Goal: Information Seeking & Learning: Find specific fact

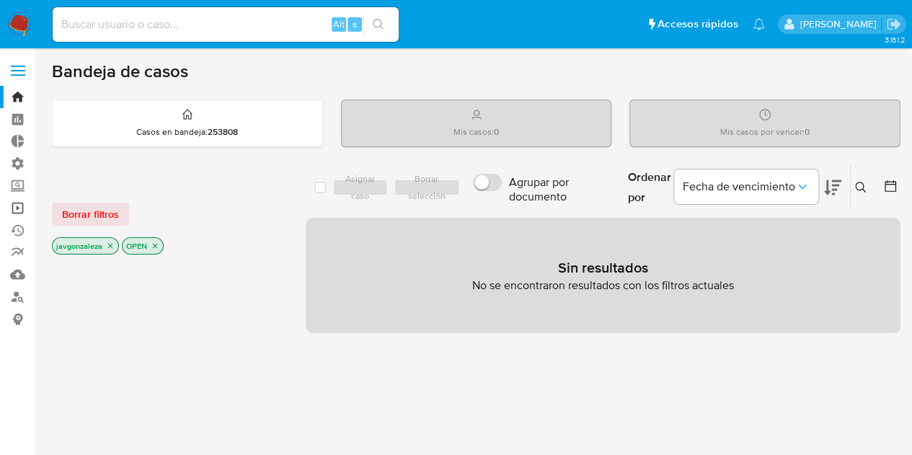
click at [20, 206] on link "Operaciones masivas" at bounding box center [86, 208] width 172 height 22
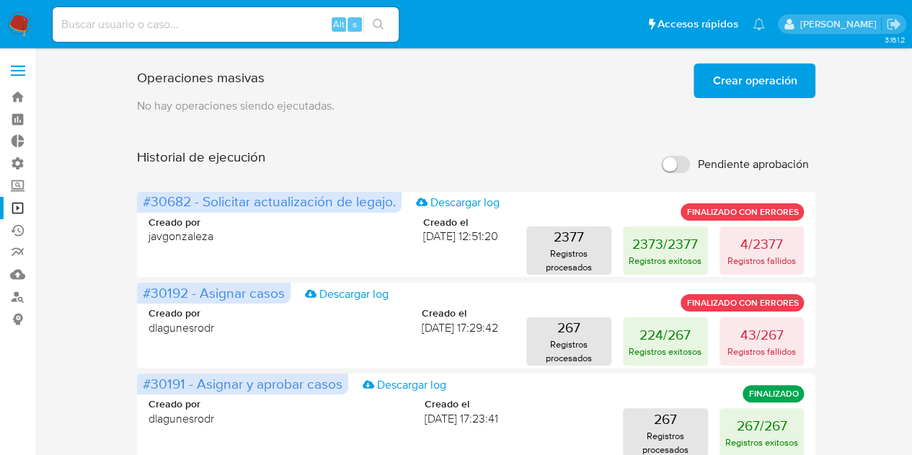
click at [742, 77] on span "Crear operación" at bounding box center [754, 81] width 84 height 32
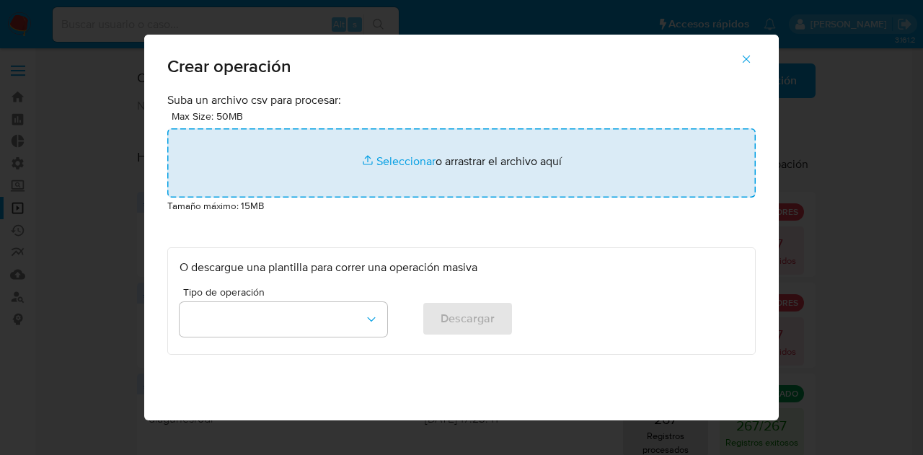
click at [397, 171] on input "file" at bounding box center [461, 162] width 588 height 69
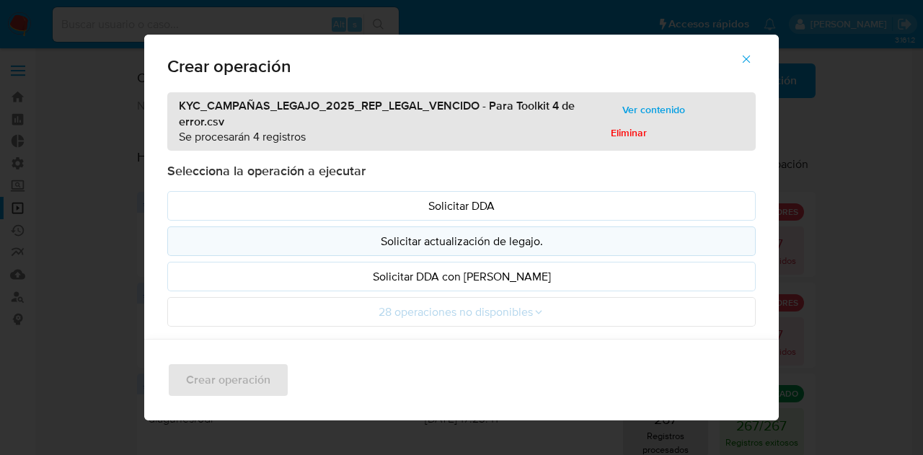
click at [433, 237] on p "Solicitar actualización de legajo." at bounding box center [462, 241] width 564 height 17
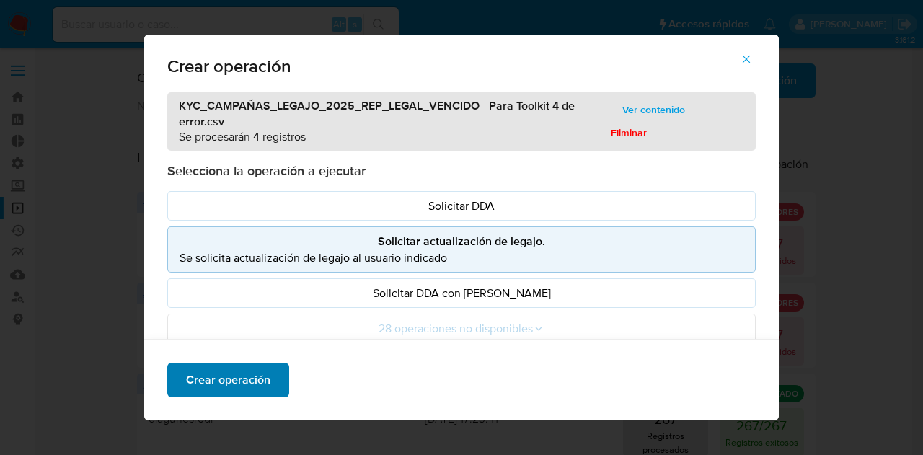
click at [217, 379] on span "Crear operación" at bounding box center [228, 380] width 84 height 32
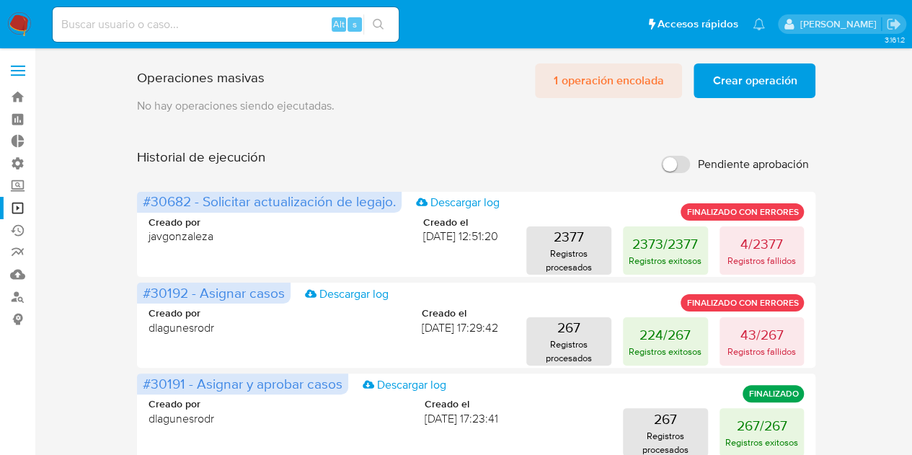
click at [601, 83] on span "1 operación encolada" at bounding box center [609, 81] width 110 height 32
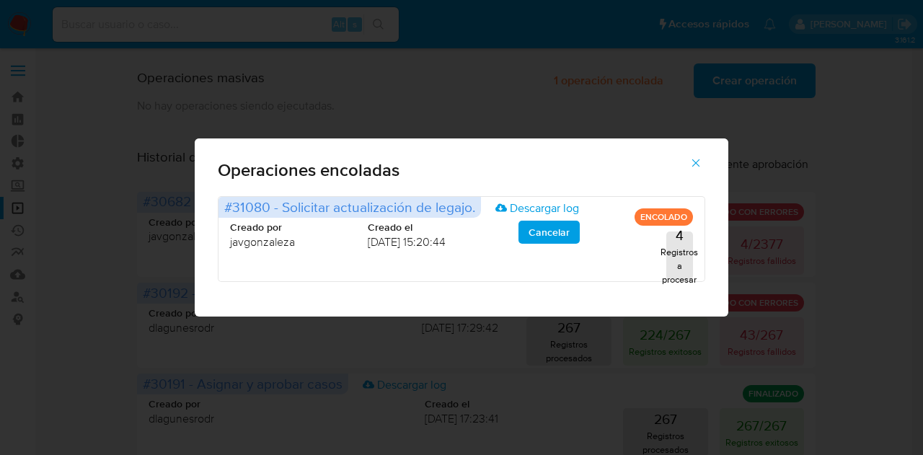
click at [704, 166] on button "button" at bounding box center [696, 163] width 50 height 35
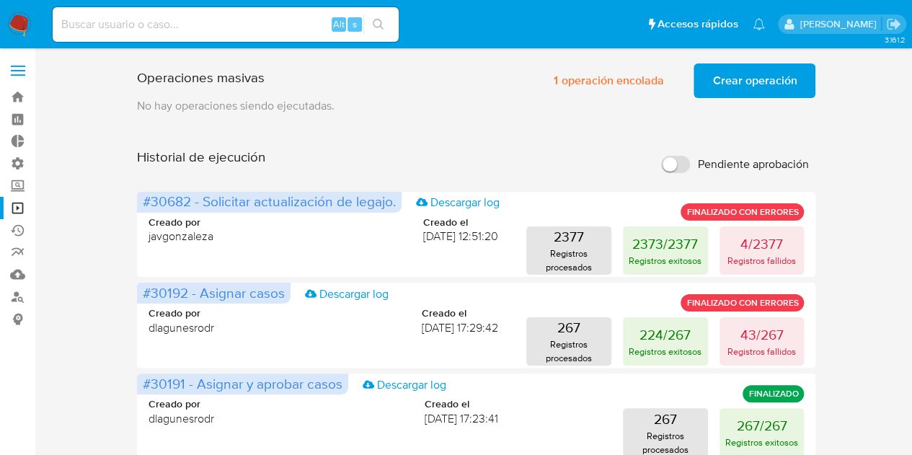
click at [671, 162] on input "Pendiente aprobación" at bounding box center [675, 164] width 29 height 17
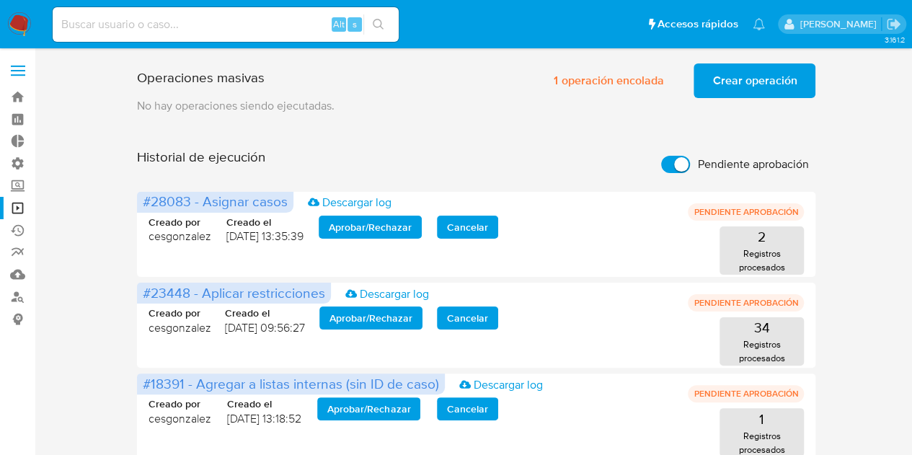
click at [671, 162] on input "Pendiente aprobación" at bounding box center [675, 164] width 29 height 17
checkbox input "false"
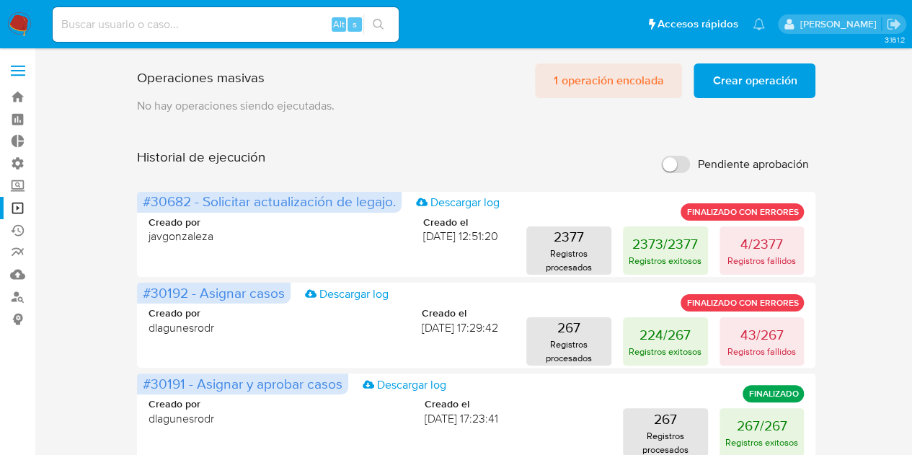
click at [603, 76] on span "1 operación encolada" at bounding box center [609, 81] width 110 height 32
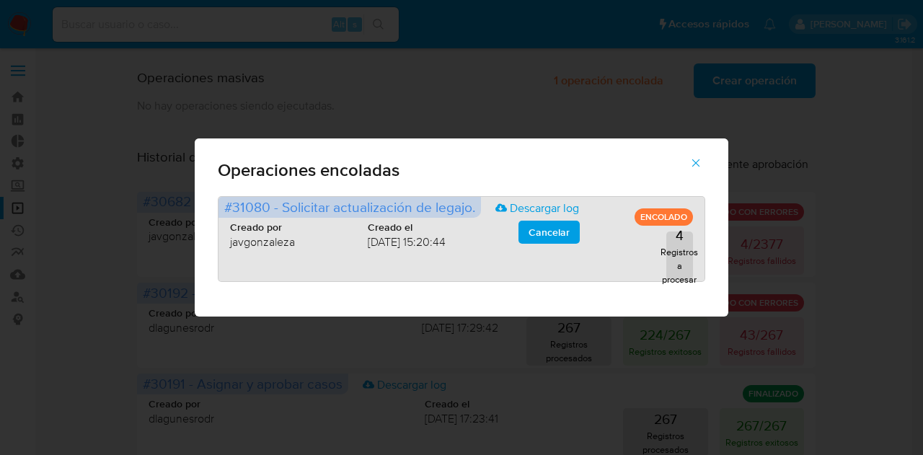
click at [671, 215] on p "ENCOLADO" at bounding box center [664, 216] width 58 height 17
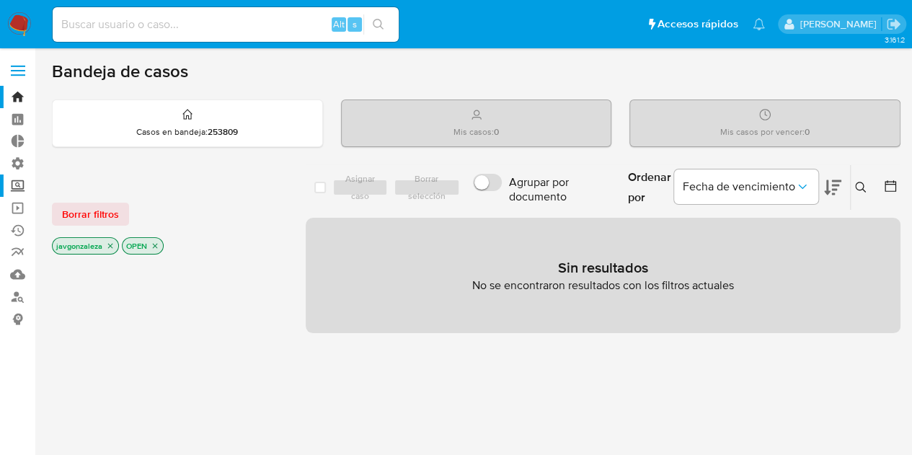
click at [16, 184] on label "Screening" at bounding box center [86, 186] width 172 height 22
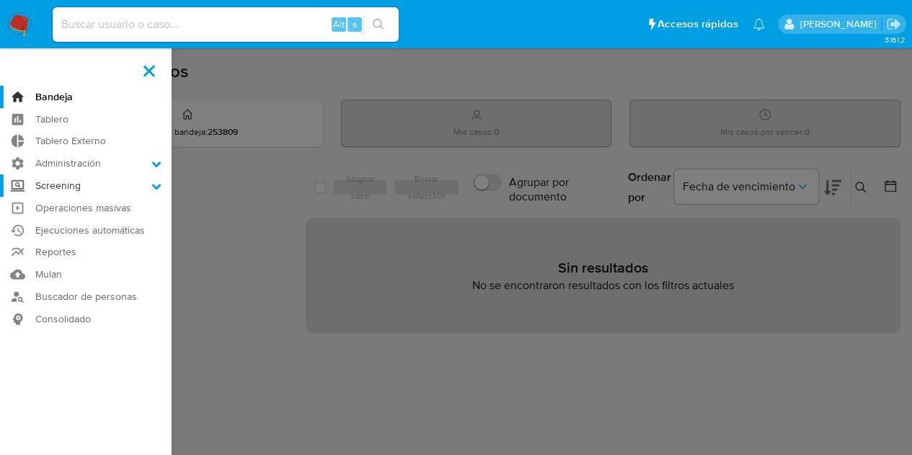
click at [0, 0] on input "Screening" at bounding box center [0, 0] width 0 height 0
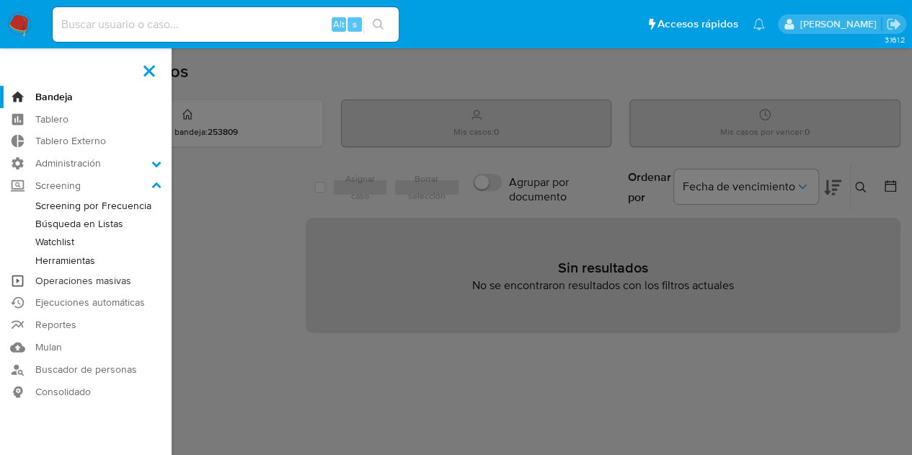
click at [58, 281] on link "Operaciones masivas" at bounding box center [86, 281] width 172 height 22
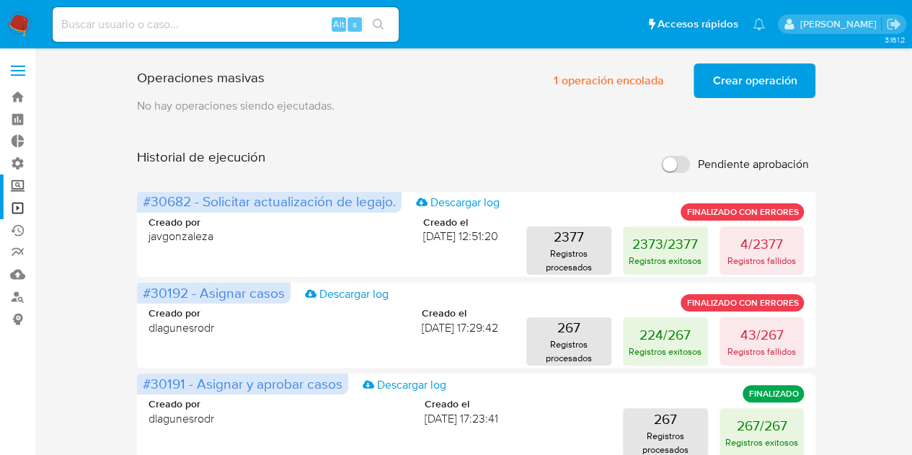
click at [17, 188] on label "Screening" at bounding box center [86, 186] width 172 height 22
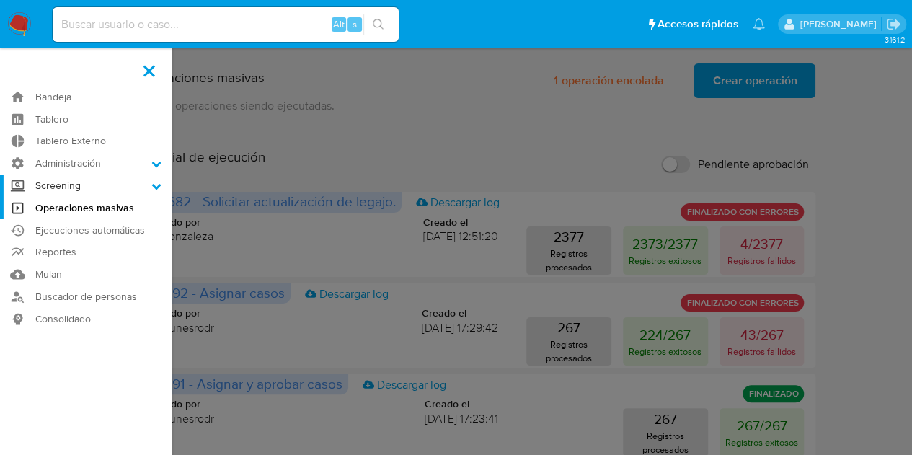
click at [0, 0] on input "Screening" at bounding box center [0, 0] width 0 height 0
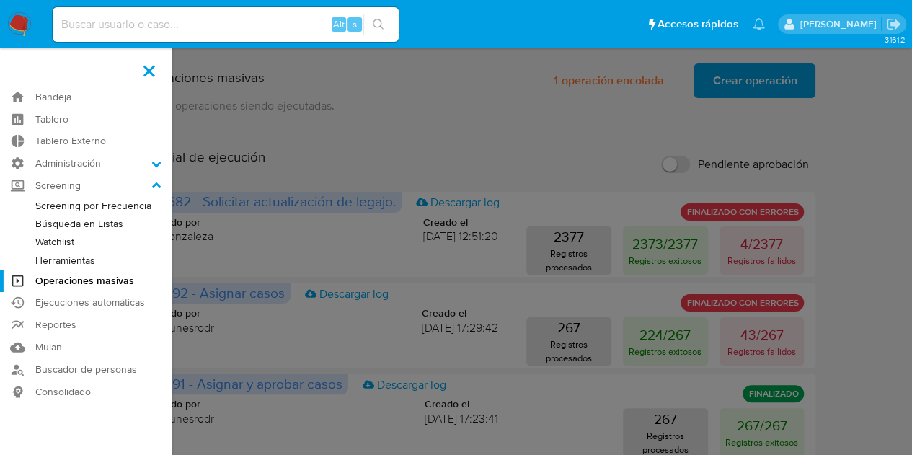
click at [71, 223] on link "Búsqueda en Listas" at bounding box center [86, 224] width 172 height 18
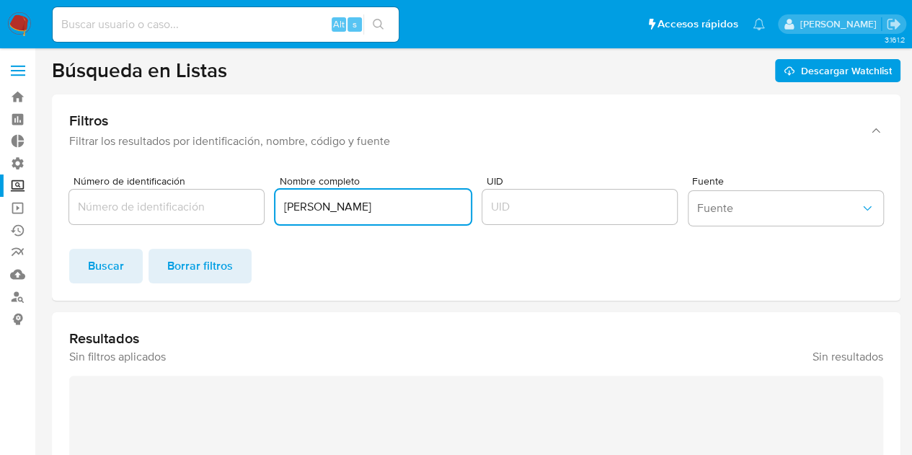
drag, startPoint x: 425, startPoint y: 208, endPoint x: 235, endPoint y: 218, distance: 189.9
click at [235, 218] on div "Número de identificación Nombre completo [PERSON_NAME]" at bounding box center [476, 204] width 814 height 56
click at [122, 209] on input "Número de identificación" at bounding box center [166, 207] width 195 height 19
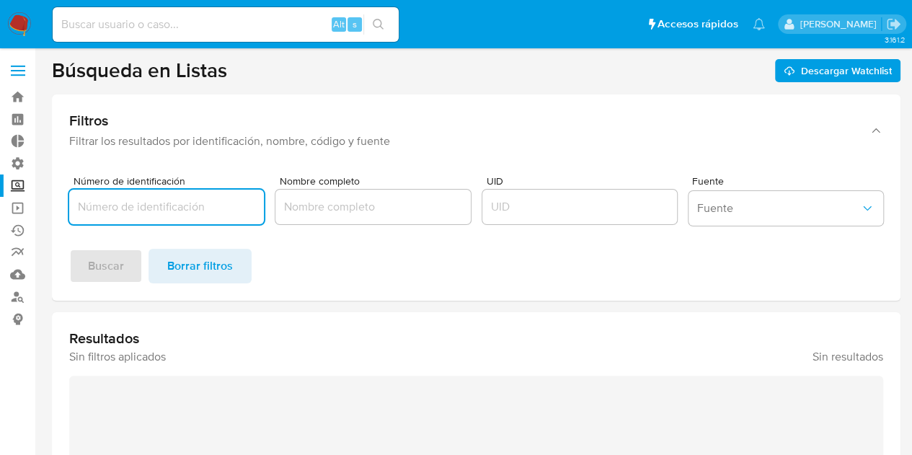
click at [174, 206] on input "Número de identificación" at bounding box center [166, 207] width 195 height 19
click at [112, 268] on span "Buscar" at bounding box center [106, 266] width 36 height 32
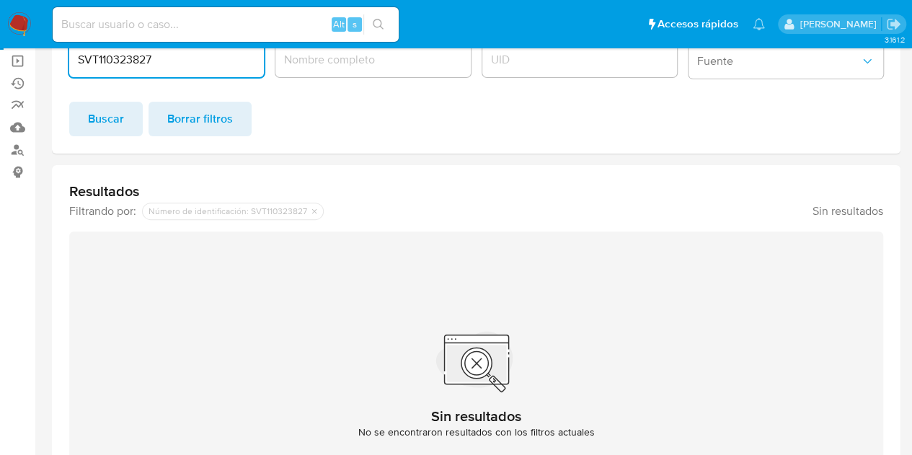
drag, startPoint x: 169, startPoint y: 65, endPoint x: 45, endPoint y: 63, distance: 124.0
click at [45, 63] on main "3.161.2" at bounding box center [456, 226] width 912 height 746
type input "GOAJ8503174Y3"
click at [100, 110] on span "Buscar" at bounding box center [106, 119] width 36 height 32
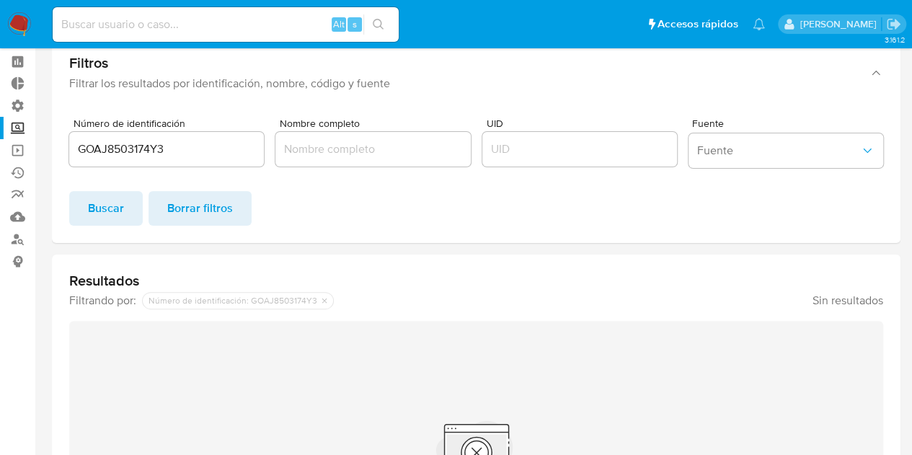
scroll to position [57, 0]
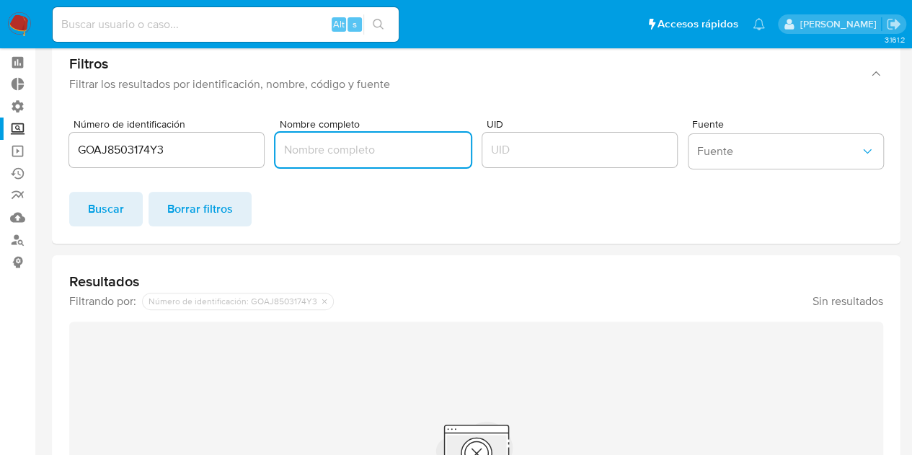
click at [330, 156] on input "Nombre completo" at bounding box center [372, 150] width 195 height 19
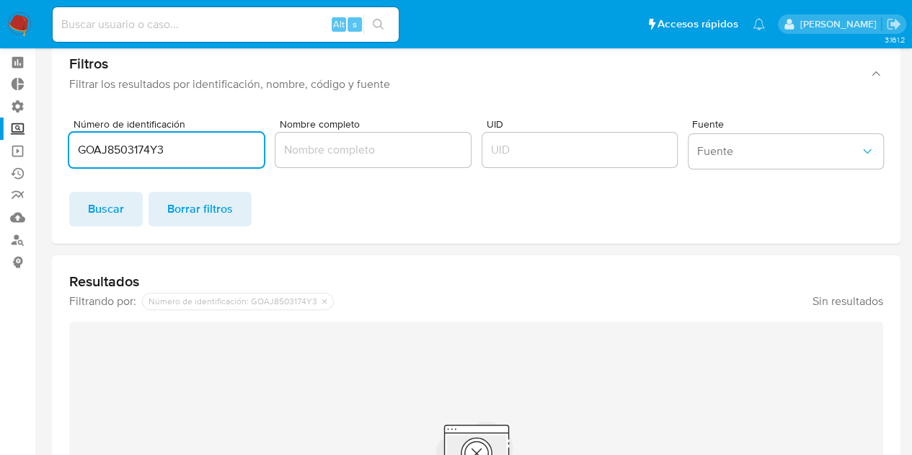
click at [176, 144] on input "GOAJ8503174Y3" at bounding box center [166, 150] width 195 height 19
click at [173, 142] on input "GOAJ8503174Y3" at bounding box center [166, 150] width 195 height 19
drag, startPoint x: 173, startPoint y: 141, endPoint x: 22, endPoint y: 158, distance: 152.4
click at [22, 158] on section "Bandeja Tablero Tablero Externo Administración Reglas Roles Usuarios Equipos Co…" at bounding box center [456, 316] width 912 height 746
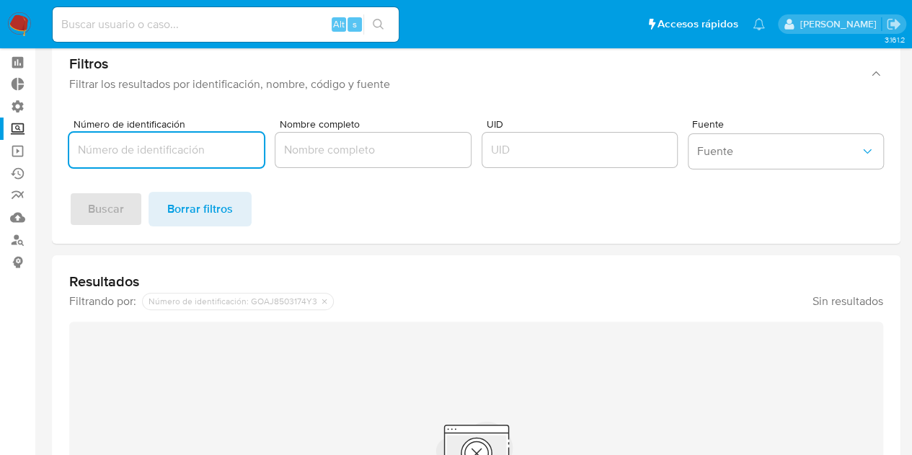
click at [323, 152] on input "Nombre completo" at bounding box center [372, 150] width 195 height 19
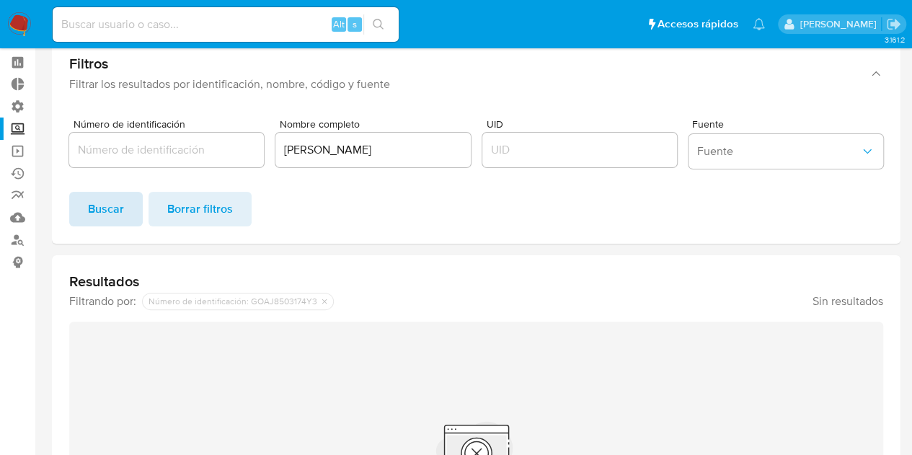
click at [107, 200] on span "Buscar" at bounding box center [106, 209] width 36 height 32
click at [340, 149] on input "JAVIER ENRIQUE GONZALEZ AGUILAR" at bounding box center [372, 150] width 195 height 19
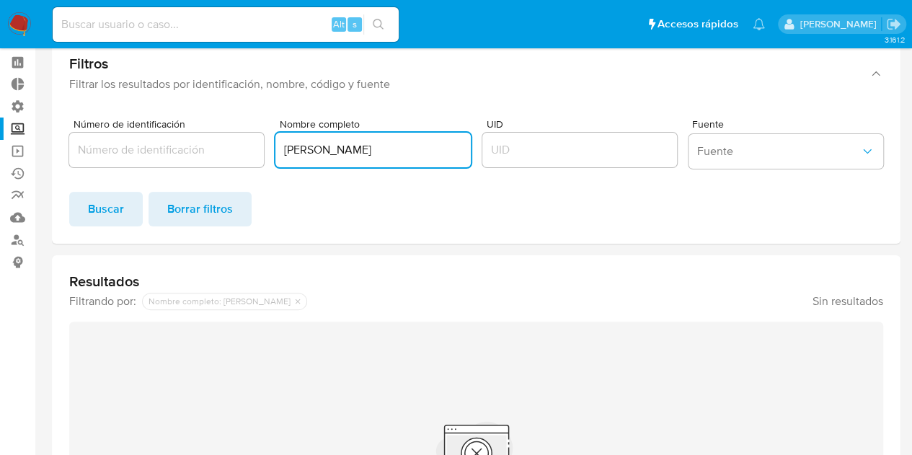
click at [340, 149] on input "JAVIER ENRIQUE GONZALEZ AGUILAR" at bounding box center [372, 150] width 195 height 19
type input "CHAPO GUZMAN"
click at [123, 199] on span "Buscar" at bounding box center [106, 209] width 36 height 32
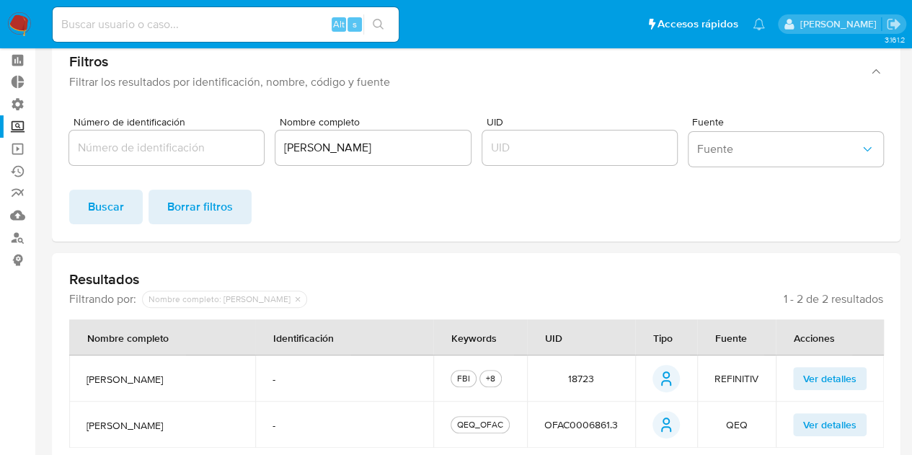
scroll to position [59, 0]
drag, startPoint x: 389, startPoint y: 148, endPoint x: 262, endPoint y: 125, distance: 129.6
click at [262, 126] on div "Número de identificación Nombre completo CHAPO GUZMAN UID Fuente Fuente" at bounding box center [476, 145] width 814 height 56
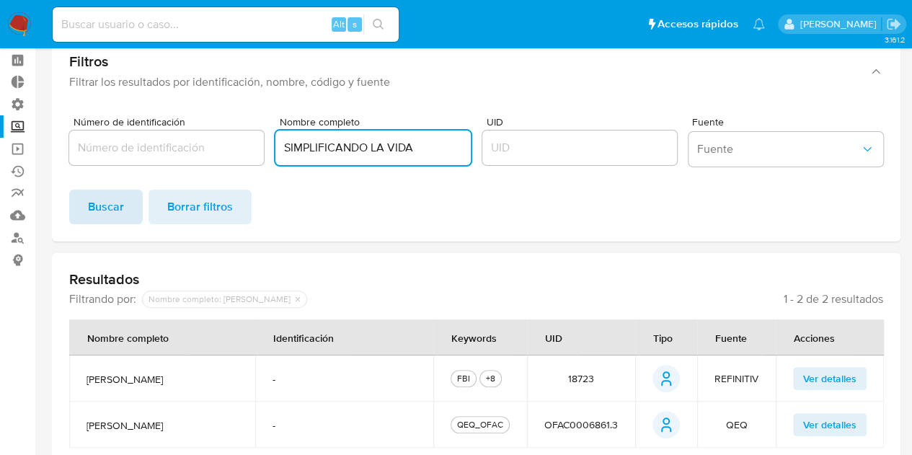
click at [103, 200] on span "Buscar" at bounding box center [106, 207] width 36 height 32
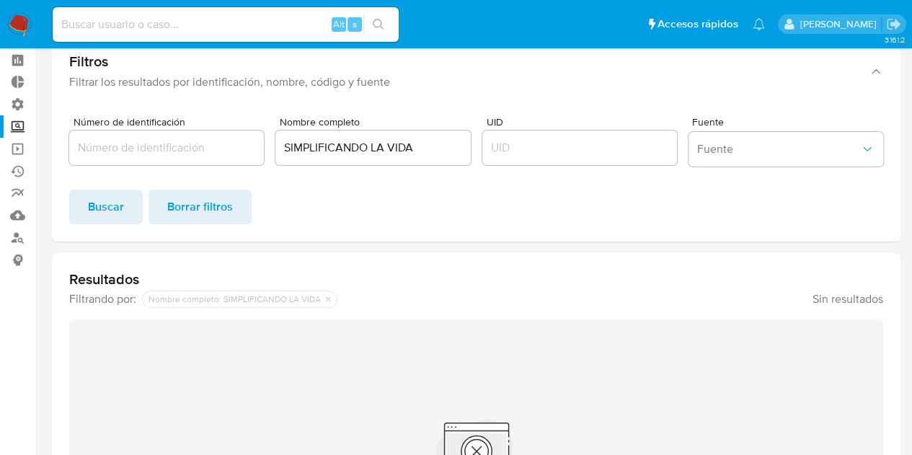
click at [435, 144] on input "SIMPLIFICANDO LA VIDA" at bounding box center [372, 147] width 195 height 19
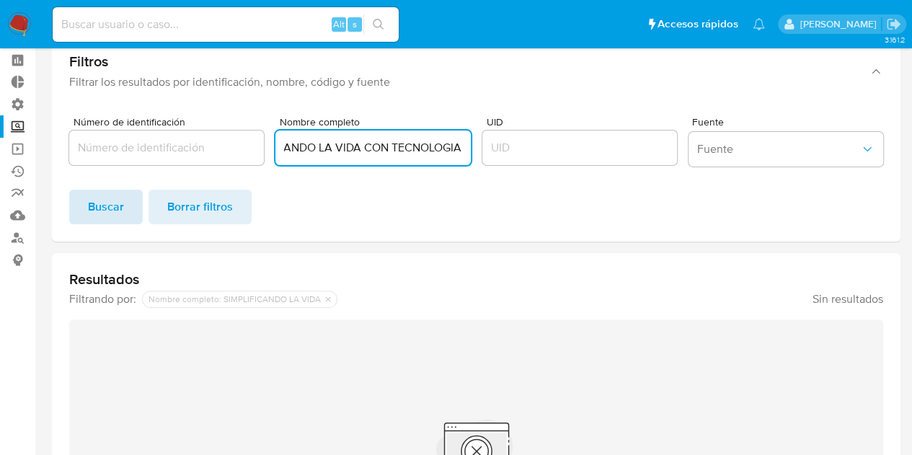
type input "SIMPLIFICANDO LA VIDA CON TECNOLOGIA"
click at [114, 208] on span "Buscar" at bounding box center [106, 207] width 36 height 32
click at [19, 240] on link "Buscador de personas" at bounding box center [86, 237] width 172 height 22
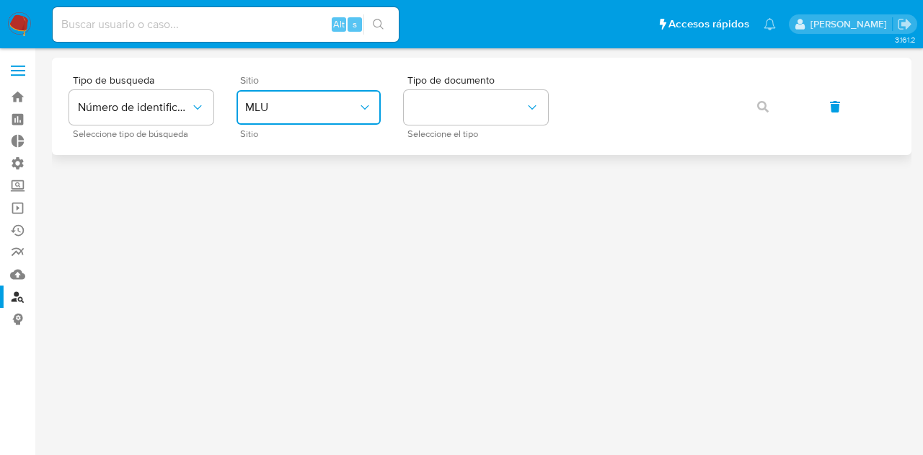
click at [368, 108] on icon "site_id" at bounding box center [365, 107] width 14 height 14
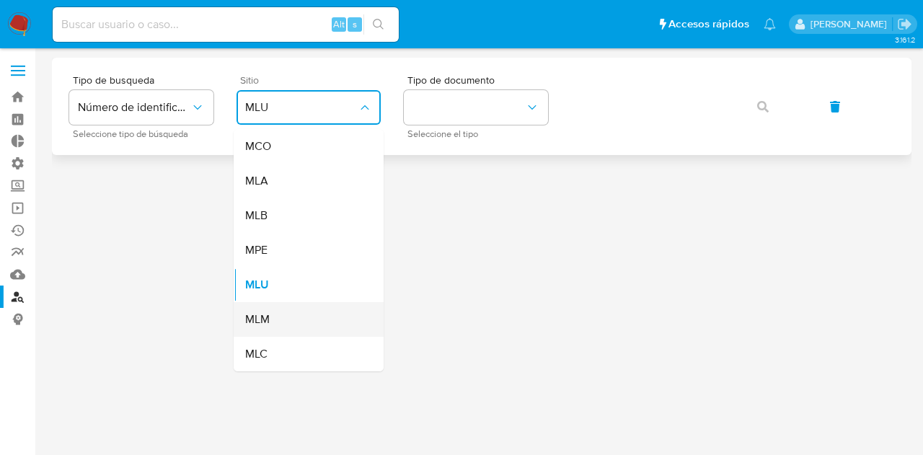
click at [278, 312] on div "MLM" at bounding box center [304, 319] width 118 height 35
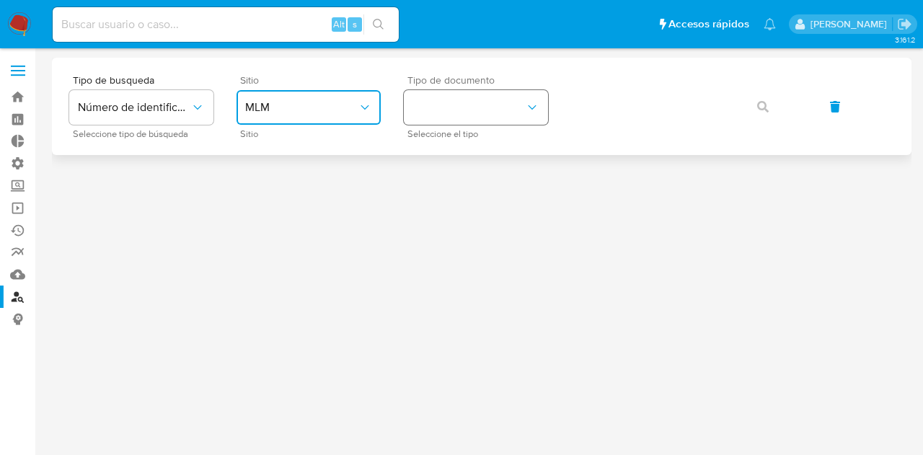
click at [530, 99] on button "identificationType" at bounding box center [476, 107] width 144 height 35
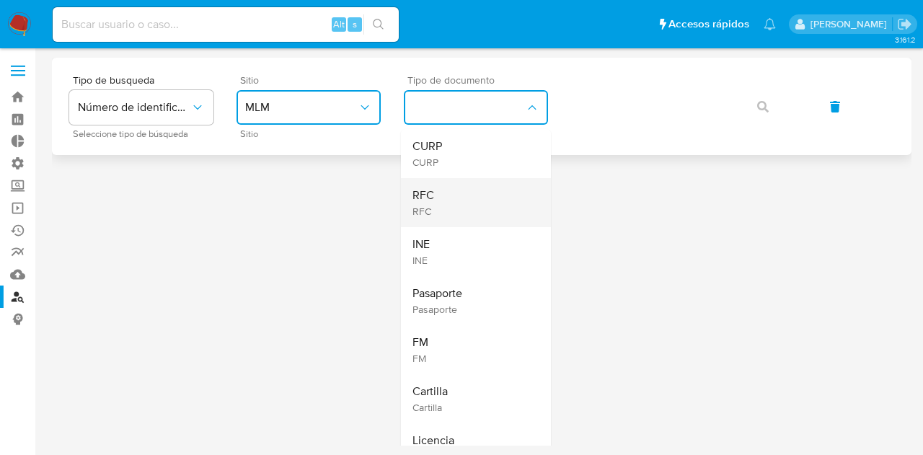
click at [446, 190] on div "RFC RFC" at bounding box center [471, 202] width 118 height 49
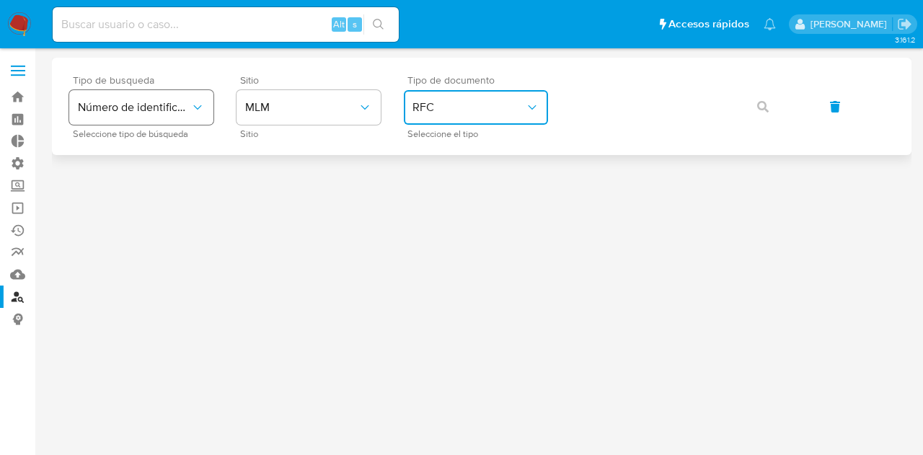
click at [200, 104] on icon "typeSearch" at bounding box center [197, 107] width 14 height 14
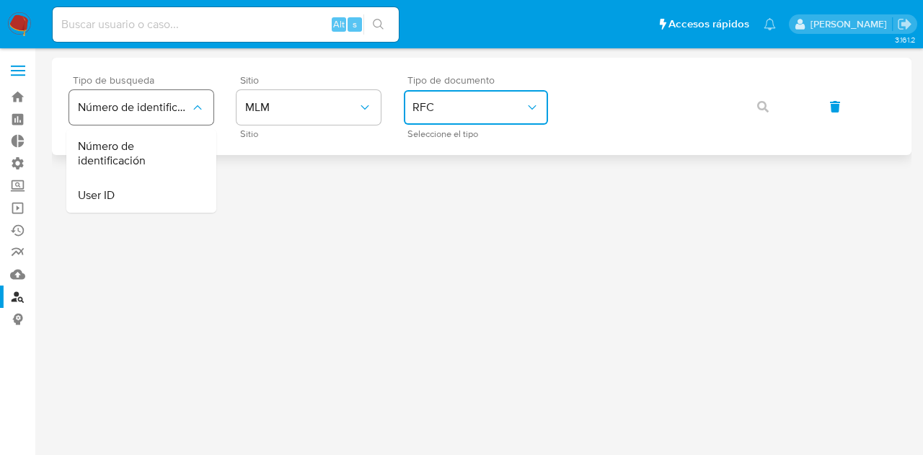
click at [200, 104] on icon "typeSearch" at bounding box center [197, 107] width 14 height 14
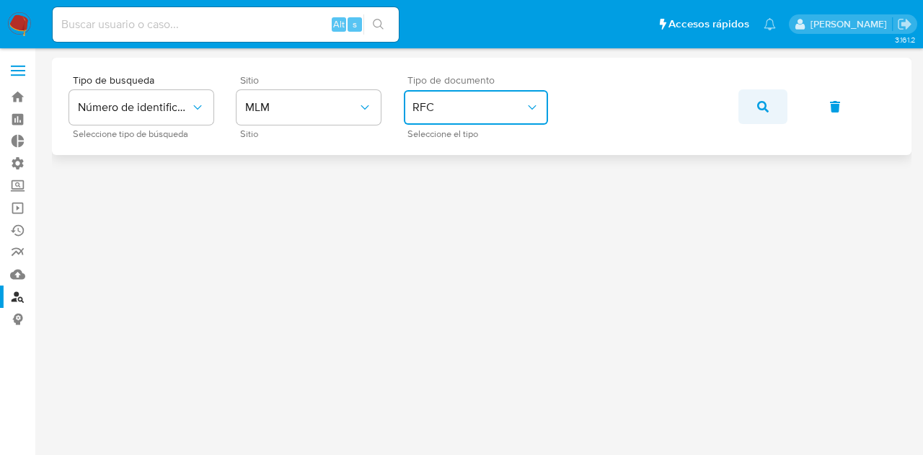
click at [764, 112] on span "button" at bounding box center [763, 107] width 12 height 32
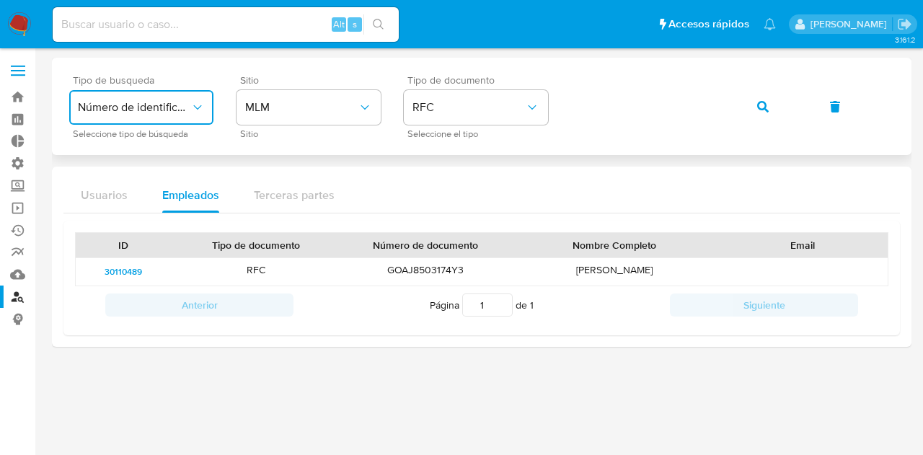
click at [198, 102] on icon "typeSearch" at bounding box center [197, 107] width 14 height 14
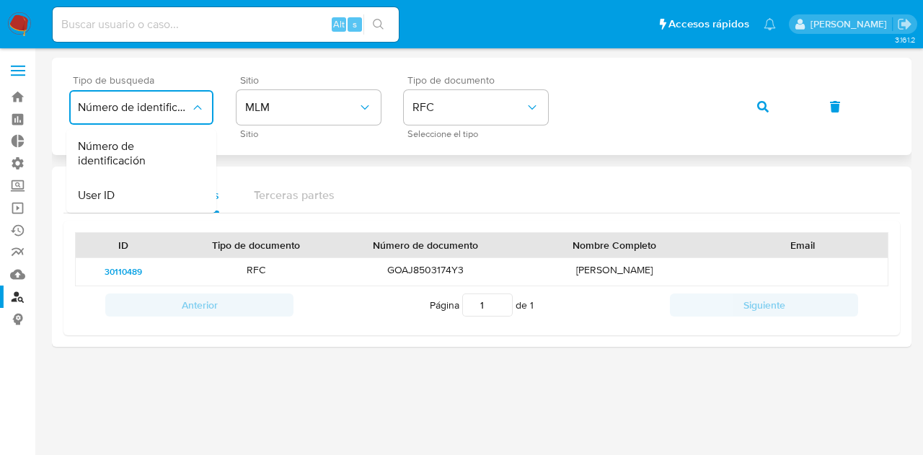
click at [198, 102] on icon "typeSearch" at bounding box center [197, 107] width 14 height 14
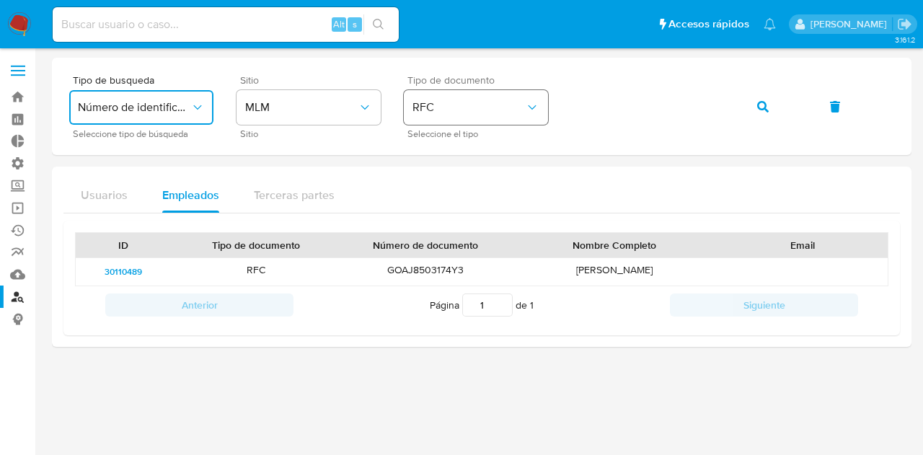
click at [518, 102] on span "RFC" at bounding box center [468, 107] width 112 height 14
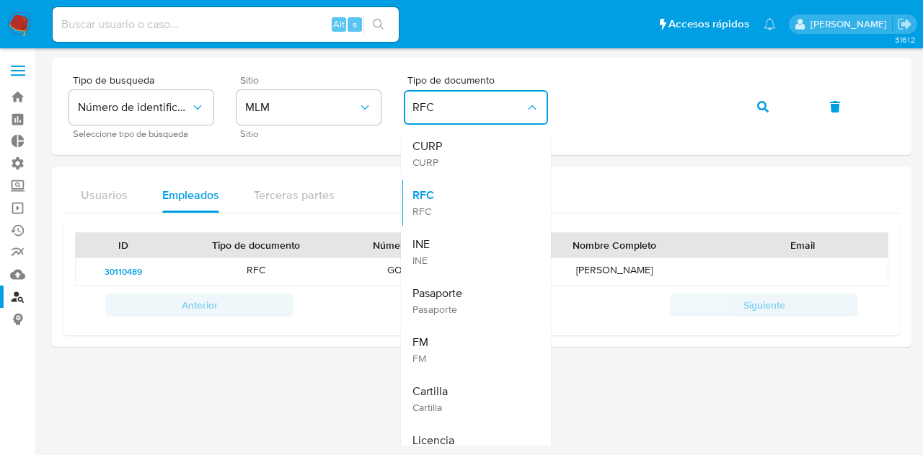
click at [680, 160] on div "Tipo de busqueda Número de identificación Seleccione tipo de búsqueda Sitio MLM…" at bounding box center [482, 202] width 860 height 289
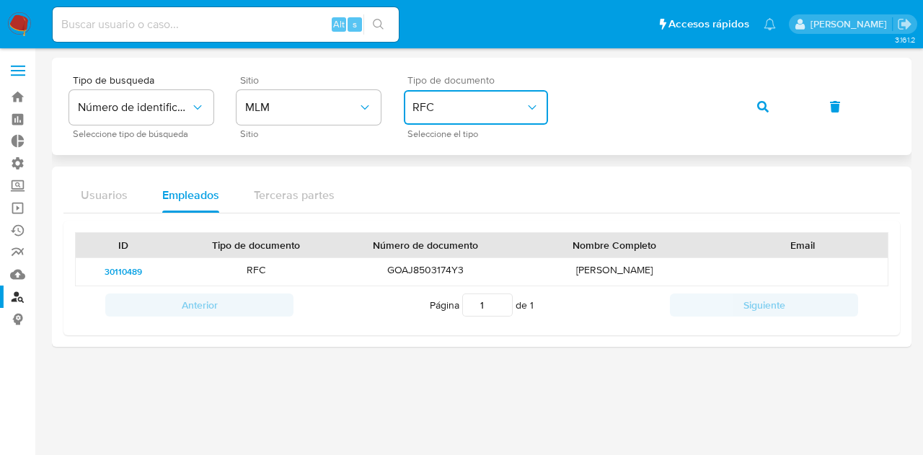
click at [531, 112] on icon "identificationType" at bounding box center [532, 107] width 14 height 14
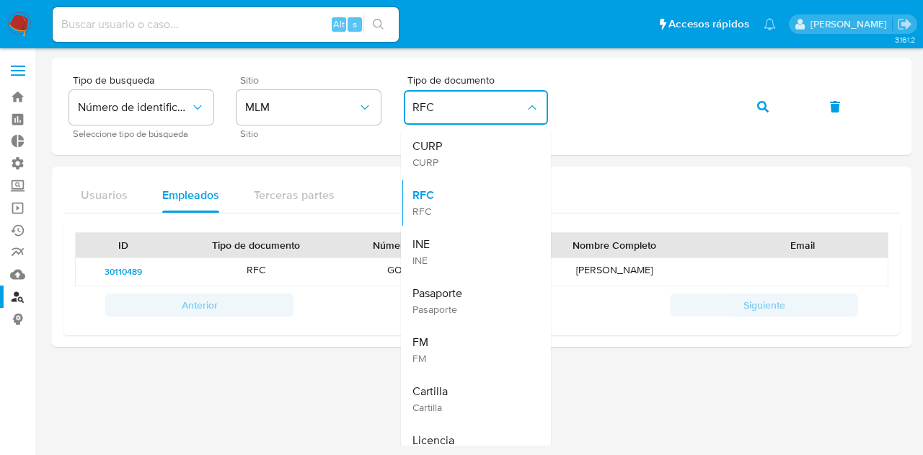
click at [626, 156] on div "Tipo de busqueda Número de identificación Seleccione tipo de búsqueda Sitio MLM…" at bounding box center [482, 202] width 860 height 289
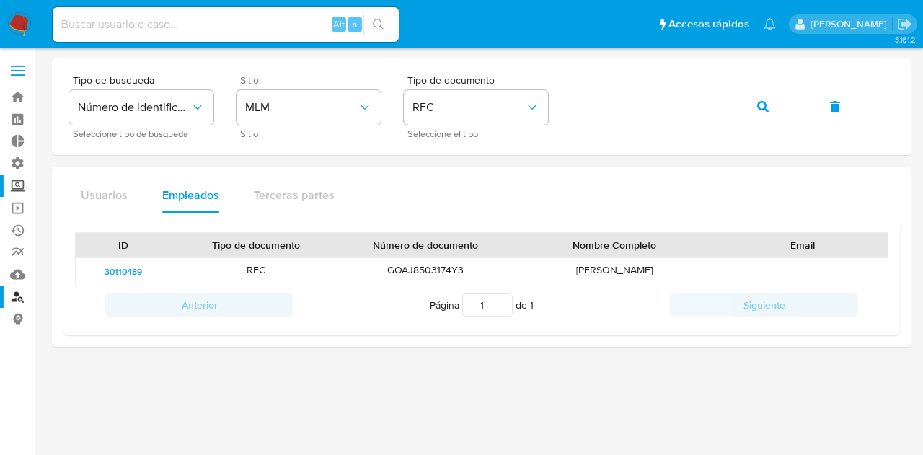
click at [16, 178] on label "Screening" at bounding box center [86, 186] width 172 height 22
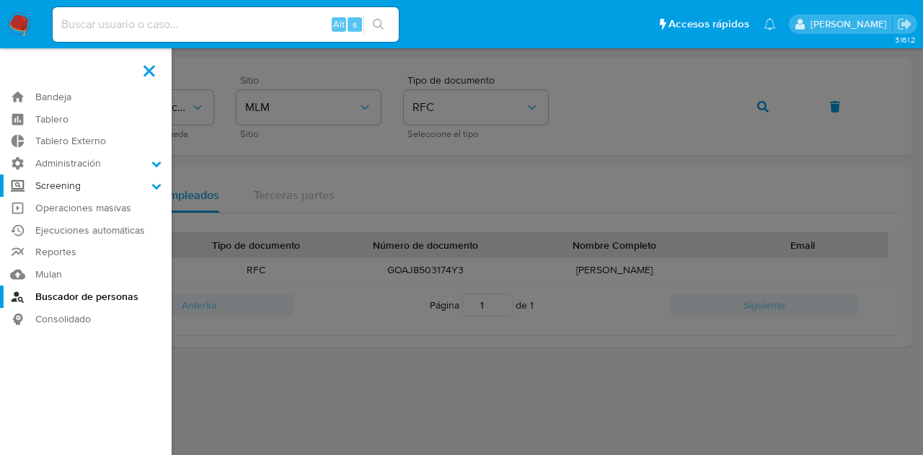
click at [0, 0] on input "Screening" at bounding box center [0, 0] width 0 height 0
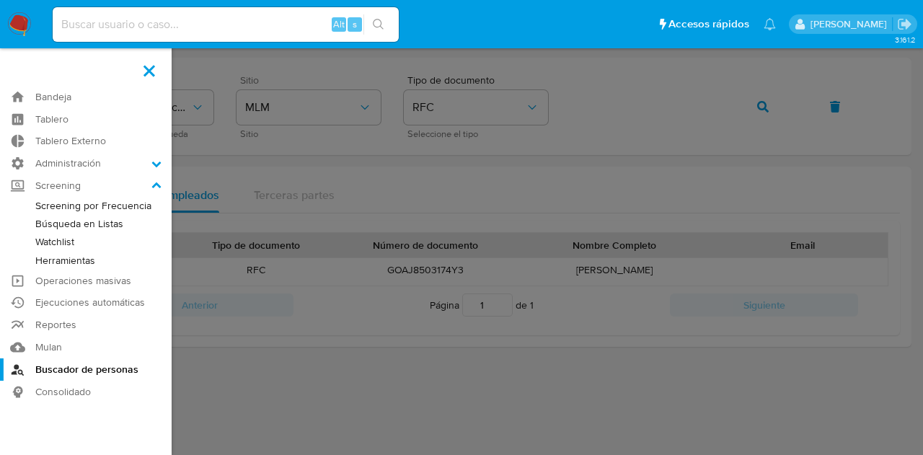
click at [53, 255] on link "Herramientas" at bounding box center [86, 261] width 172 height 18
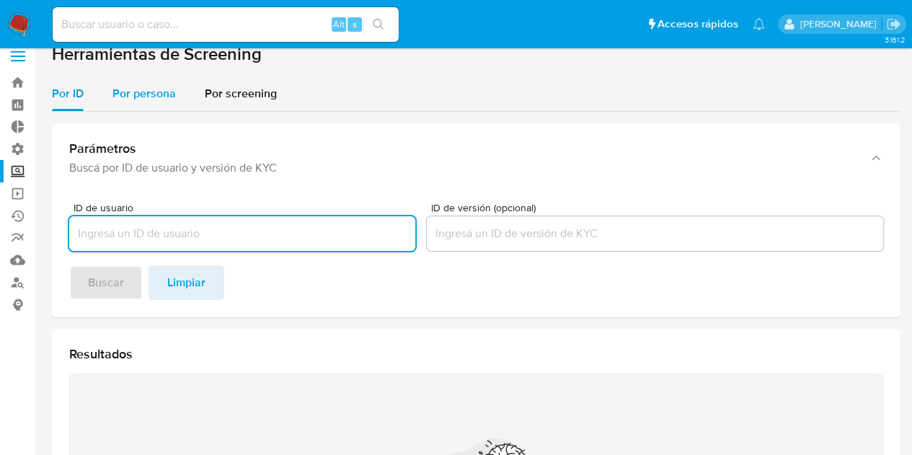
scroll to position [13, 0]
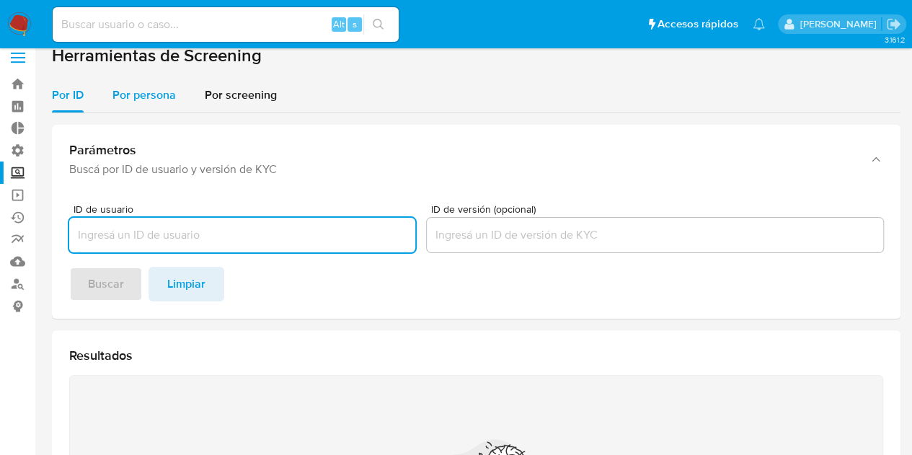
click at [151, 98] on span "Por persona" at bounding box center [143, 95] width 63 height 17
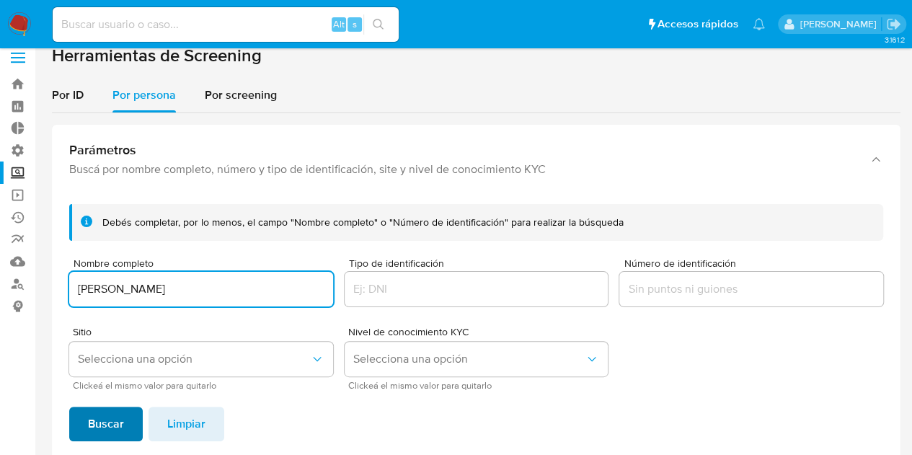
type input "JAVIER ENRIQUE GONZALEZ AGUILAR"
click at [108, 415] on span "Buscar" at bounding box center [106, 424] width 36 height 32
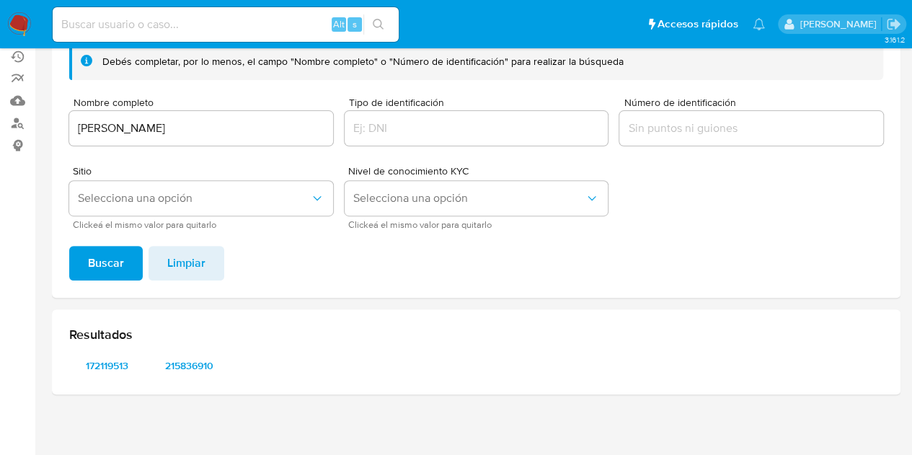
scroll to position [172, 0]
click at [104, 366] on span "172119513" at bounding box center [107, 367] width 56 height 20
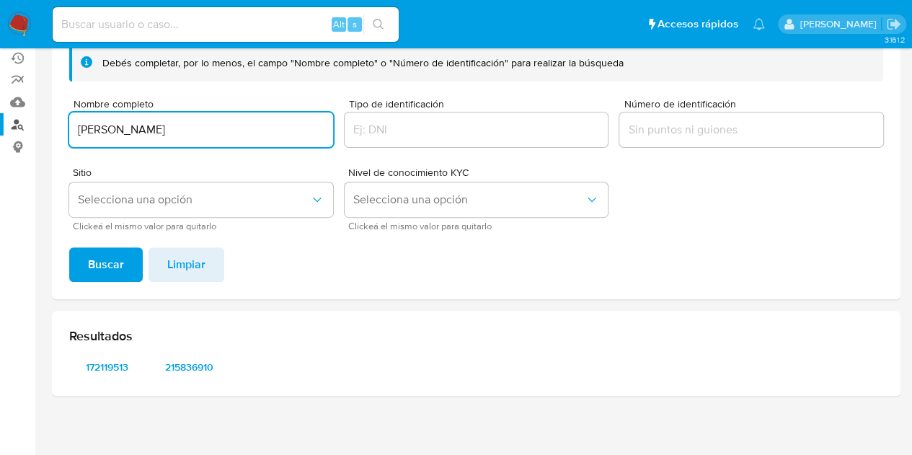
drag, startPoint x: 299, startPoint y: 126, endPoint x: 29, endPoint y: 128, distance: 270.4
click at [29, 128] on section "Bandeja Tablero Tablero Externo Administración Reglas Roles Usuarios Equipos Co…" at bounding box center [456, 148] width 912 height 641
click at [383, 132] on input "Tipo de identificación" at bounding box center [477, 129] width 264 height 19
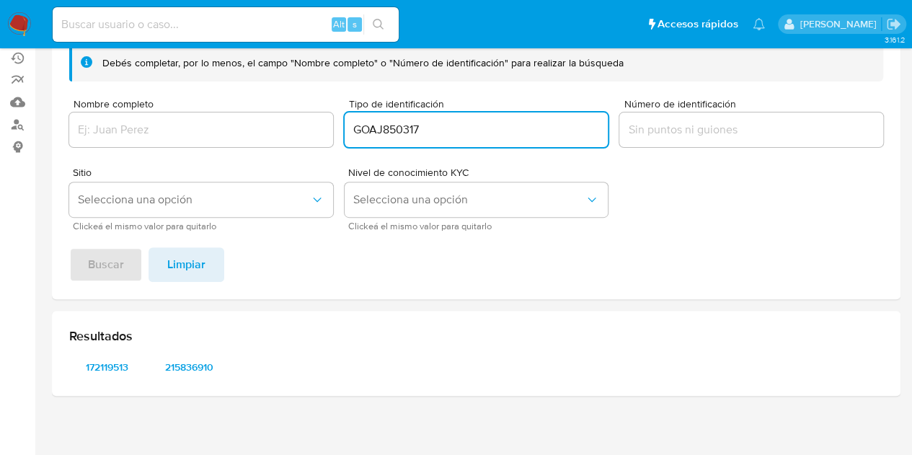
click at [463, 128] on input "GOAJ850317" at bounding box center [477, 129] width 264 height 19
type input "GOAJ8503174Y3"
drag, startPoint x: 497, startPoint y: 131, endPoint x: 293, endPoint y: 132, distance: 204.1
click at [293, 132] on form "Debés completar, por lo menos, el campo "Nombre completo" o "Número de identifi…" at bounding box center [476, 137] width 814 height 185
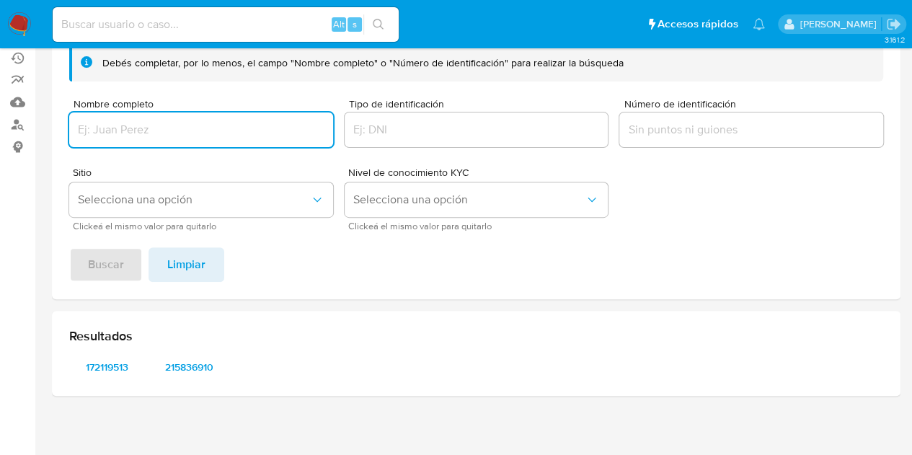
click at [221, 128] on input "Nombre completo" at bounding box center [201, 129] width 264 height 19
click at [101, 266] on span "Buscar" at bounding box center [106, 265] width 36 height 32
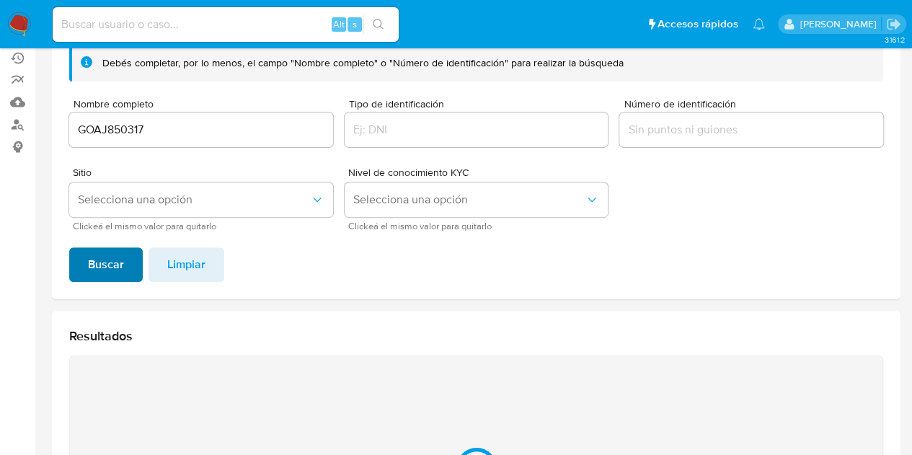
scroll to position [185, 0]
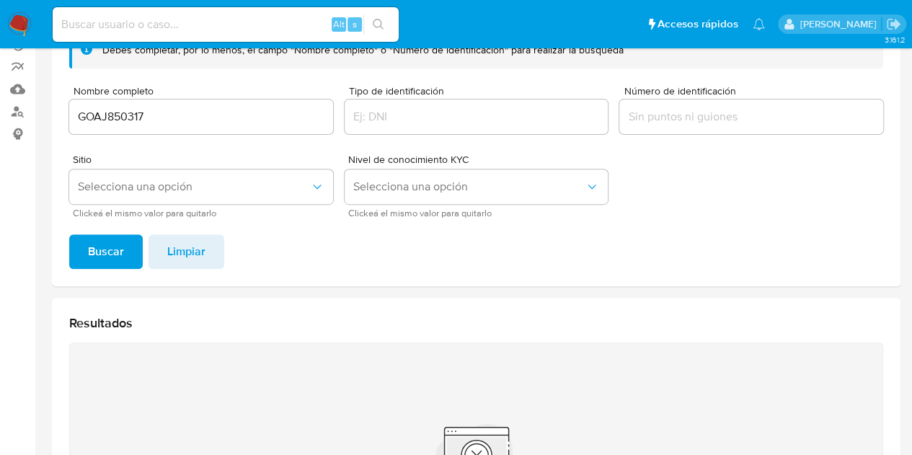
click at [164, 113] on input "GOAJ850317" at bounding box center [201, 116] width 264 height 19
click at [108, 245] on span "Buscar" at bounding box center [106, 252] width 36 height 32
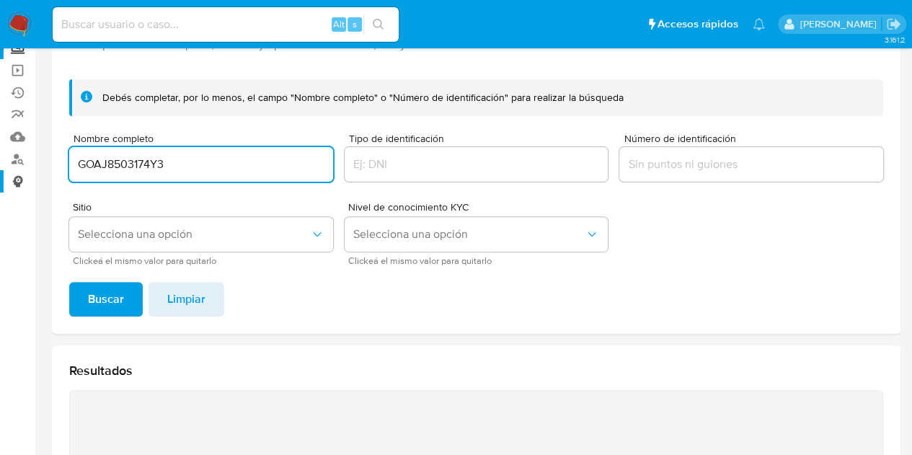
scroll to position [0, 0]
drag, startPoint x: 180, startPoint y: 158, endPoint x: 0, endPoint y: 175, distance: 181.1
click at [0, 175] on section "Bandeja Tablero Tablero Externo Administración Reglas Roles Usuarios Equipos Co…" at bounding box center [456, 297] width 912 height 870
click at [229, 164] on input "SIMPLIFICANDO LA TECNOLOGIA" at bounding box center [201, 164] width 264 height 19
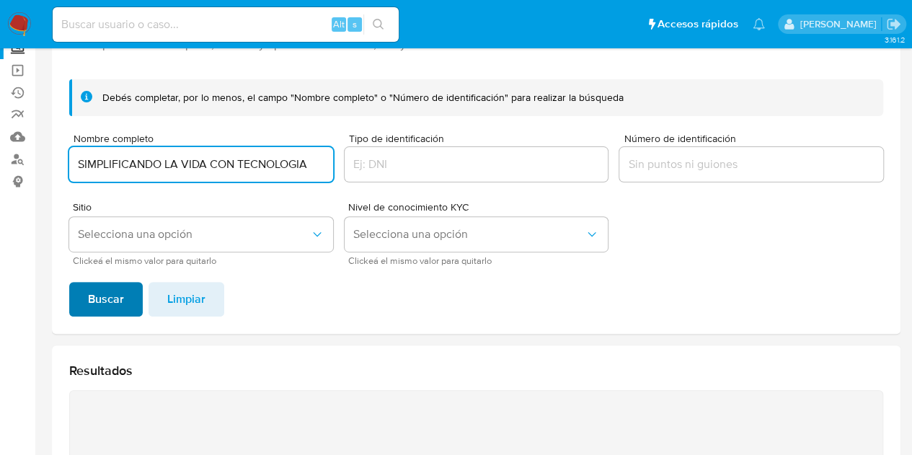
type input "SIMPLIFICANDO LA VIDA CON TECNOLOGIA"
click at [95, 292] on span "Buscar" at bounding box center [106, 299] width 36 height 32
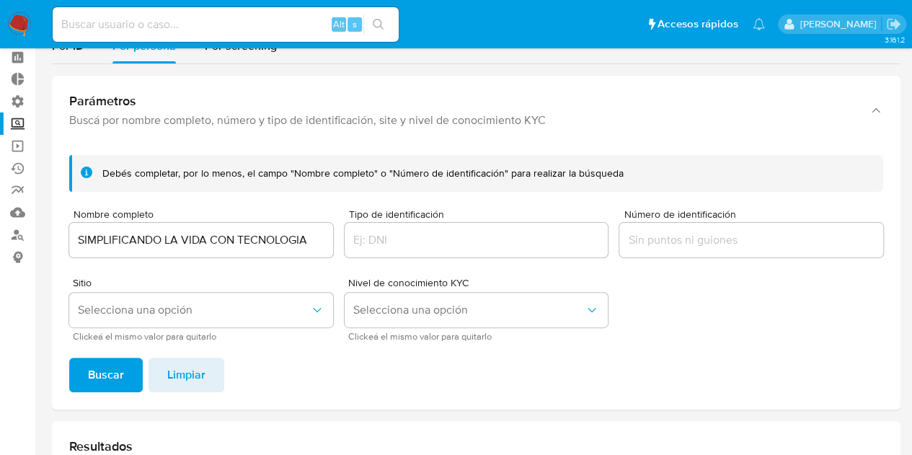
scroll to position [59, 0]
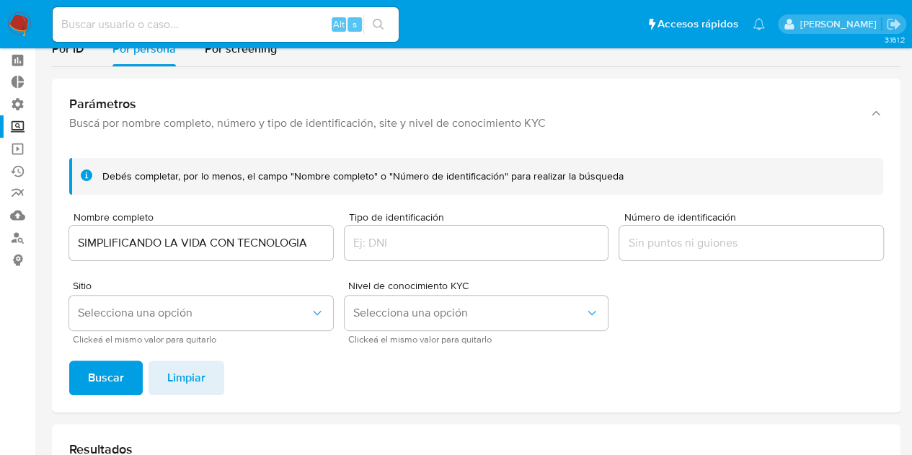
click at [19, 128] on label "Screening" at bounding box center [86, 126] width 172 height 22
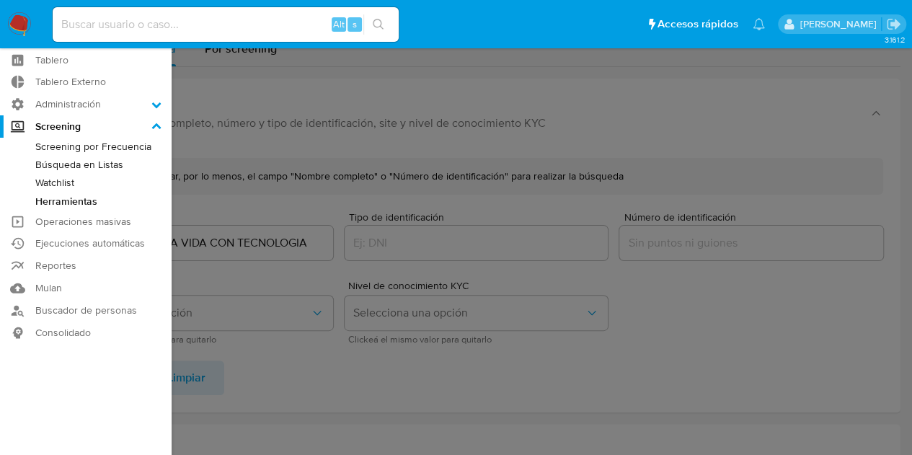
click at [0, 0] on input "Screening" at bounding box center [0, 0] width 0 height 0
click at [61, 162] on link "Búsqueda en Listas" at bounding box center [86, 165] width 172 height 18
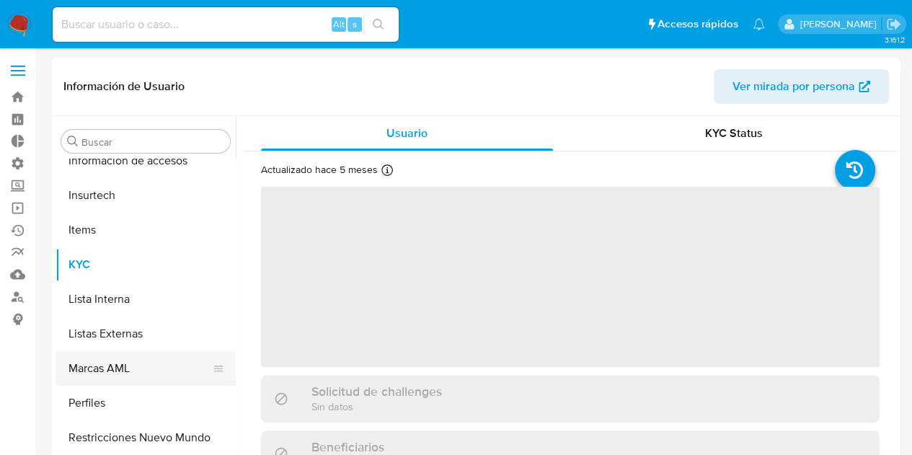
scroll to position [679, 0]
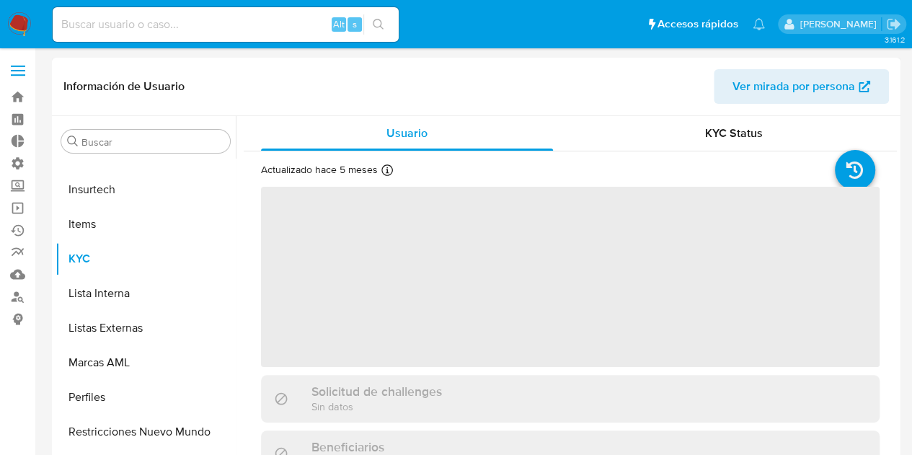
select select "10"
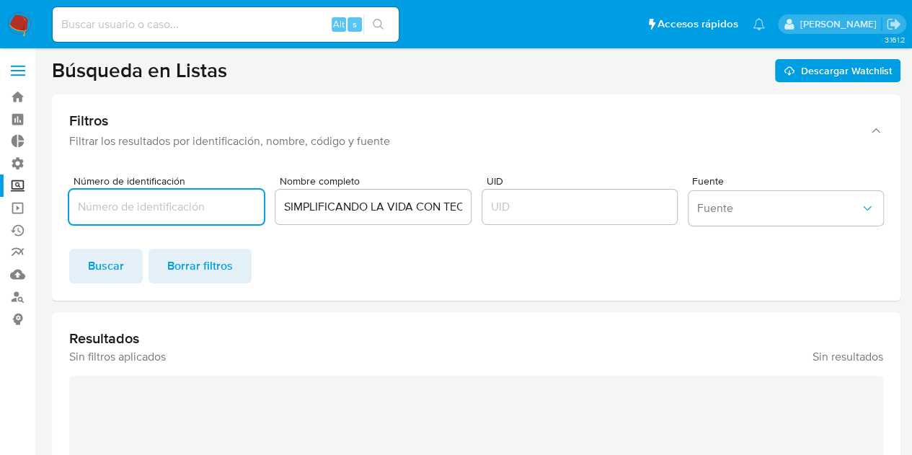
click at [195, 208] on input "Número de identificación" at bounding box center [166, 207] width 195 height 19
type input "STV110323827"
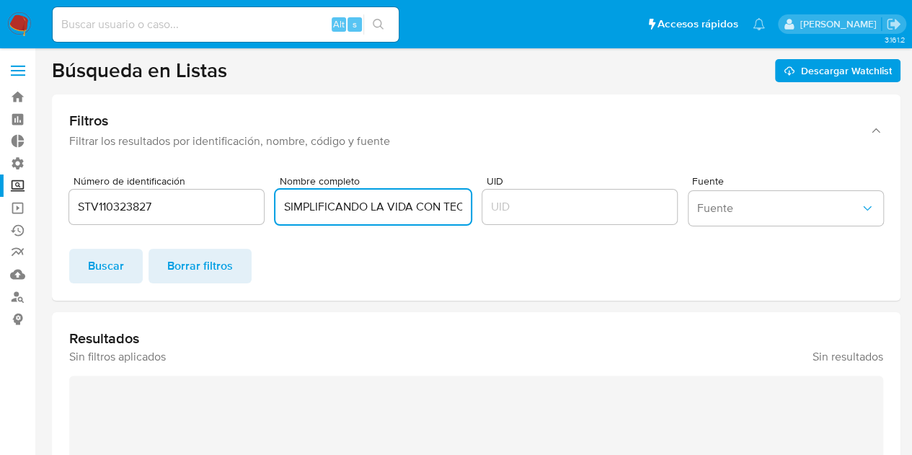
scroll to position [0, 53]
drag, startPoint x: 288, startPoint y: 206, endPoint x: 673, endPoint y: 334, distance: 405.2
click at [673, 334] on section "Búsqueda en Listas Descargar Watchlist Filtros Filtrar los resultados por ident…" at bounding box center [476, 370] width 849 height 624
type input "S"
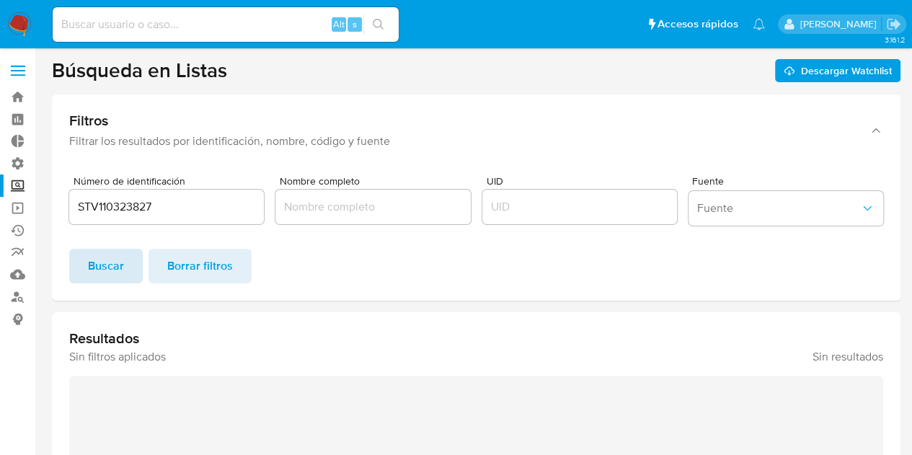
click at [98, 269] on span "Buscar" at bounding box center [106, 266] width 36 height 32
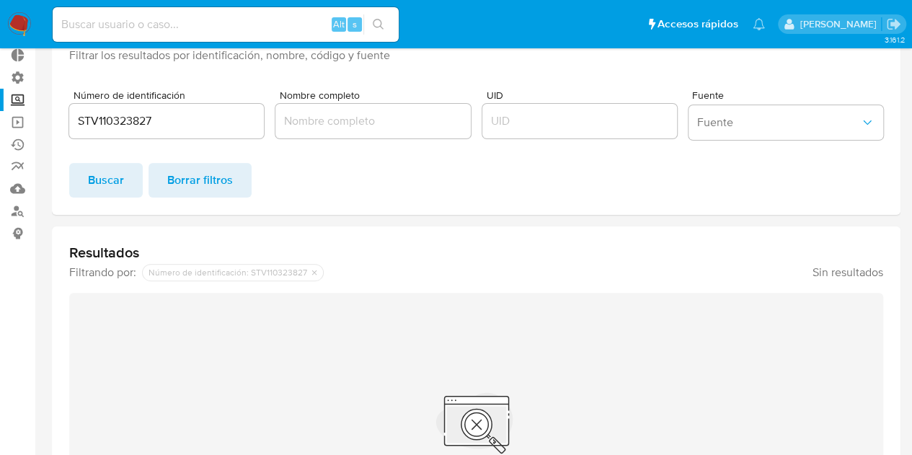
scroll to position [85, 0]
